Goal: Find specific page/section: Find specific page/section

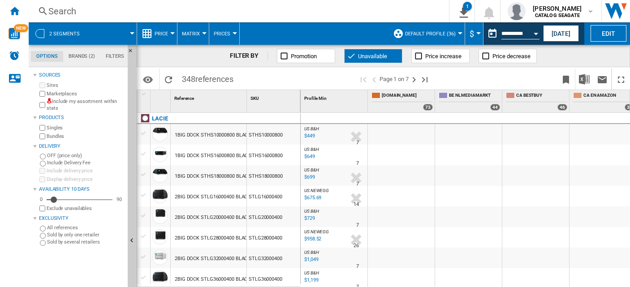
click at [384, 58] on span "Unavailable" at bounding box center [372, 56] width 29 height 7
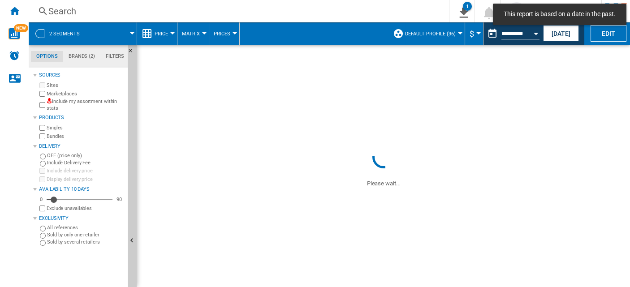
scroll to position [628, 0]
